Goal: Information Seeking & Learning: Learn about a topic

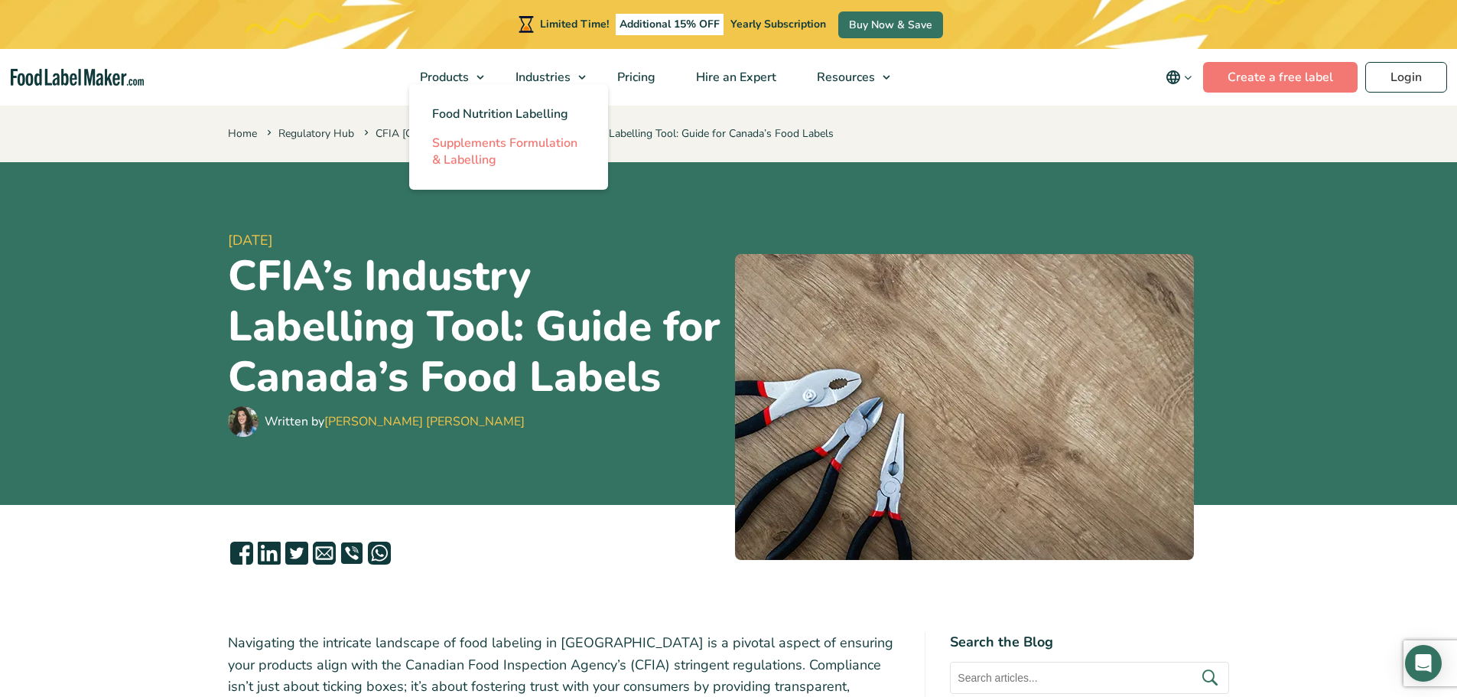
click at [475, 144] on span "Supplements Formulation & Labelling" at bounding box center [504, 152] width 145 height 34
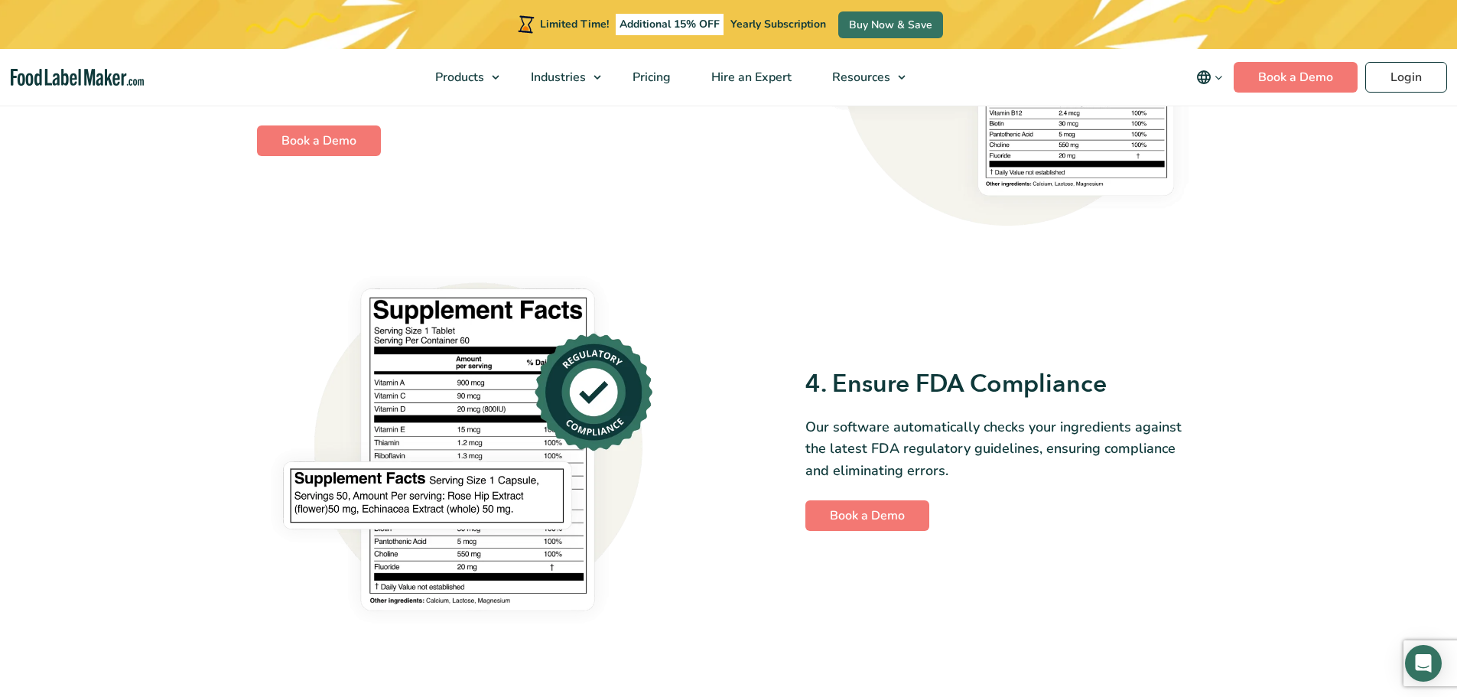
scroll to position [1275, 0]
